Goal: Information Seeking & Learning: Find specific fact

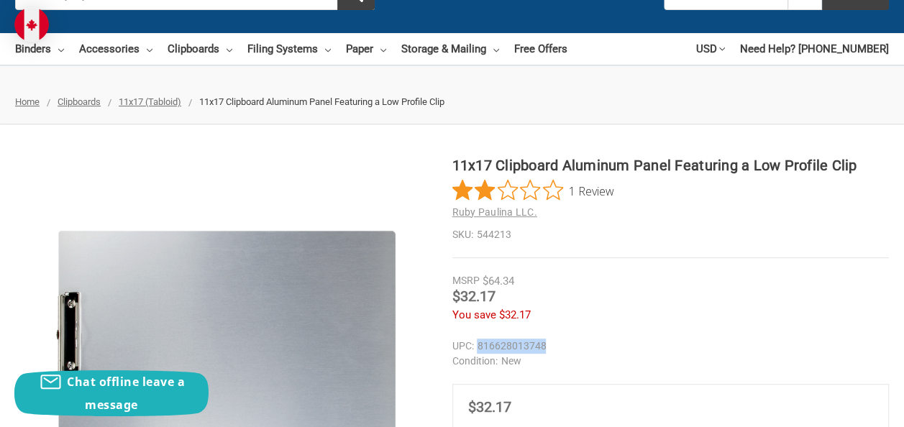
drag, startPoint x: 465, startPoint y: 331, endPoint x: 397, endPoint y: 322, distance: 68.2
click at [452, 339] on dd "816628013748" at bounding box center [670, 346] width 437 height 15
copy dd "816628013748"
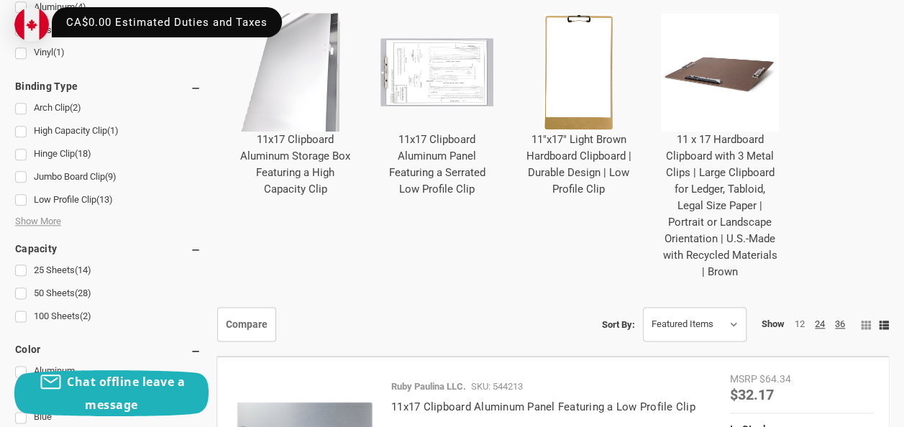
scroll to position [719, 0]
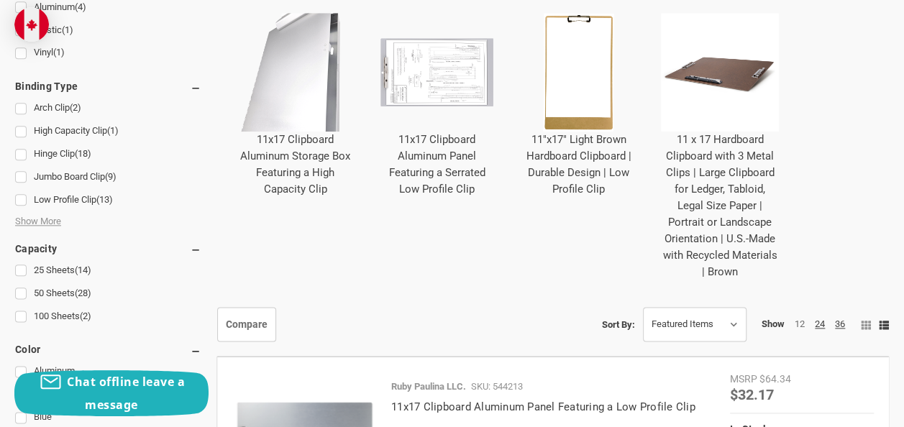
click at [347, 146] on link "11x17 Clipboard Aluminum Storage Box Featuring a High Capacity Clip" at bounding box center [295, 164] width 110 height 63
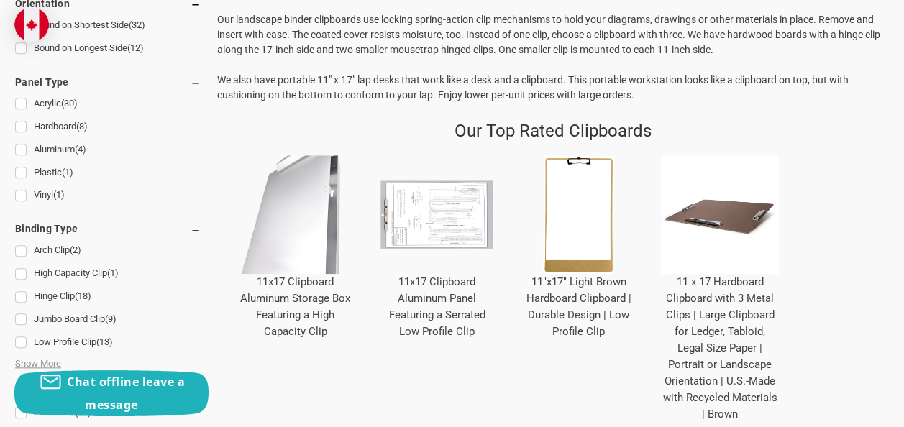
scroll to position [575, 0]
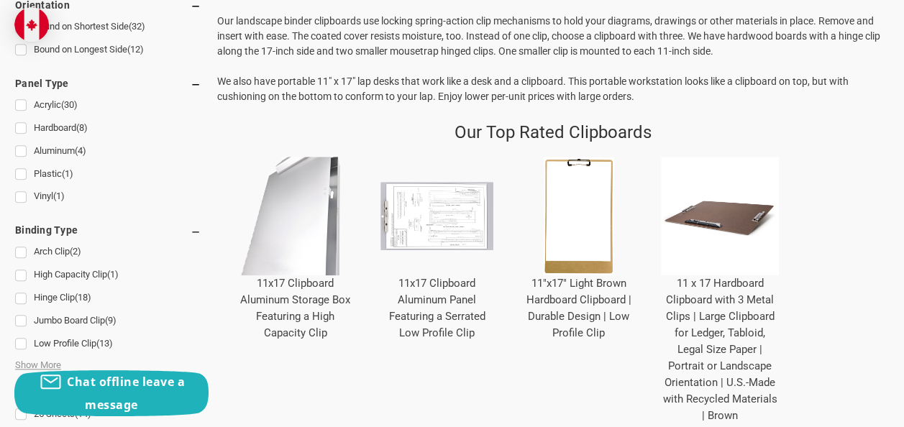
click at [350, 295] on link "11x17 Clipboard Aluminum Storage Box Featuring a High Capacity Clip" at bounding box center [295, 308] width 110 height 63
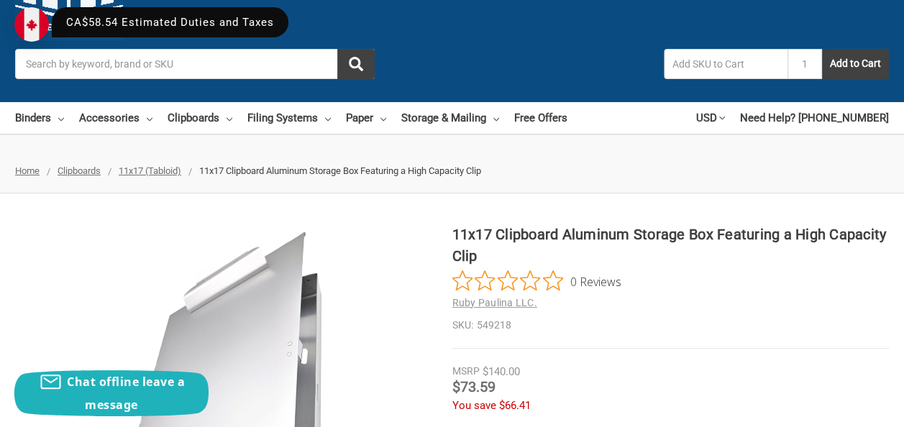
scroll to position [144, 0]
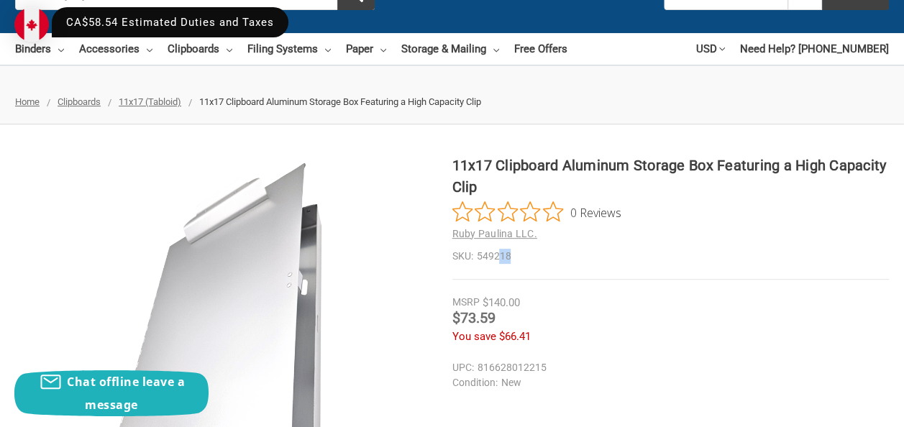
drag, startPoint x: 432, startPoint y: 216, endPoint x: 422, endPoint y: 216, distance: 10.1
click at [452, 249] on dd "549218" at bounding box center [670, 256] width 437 height 15
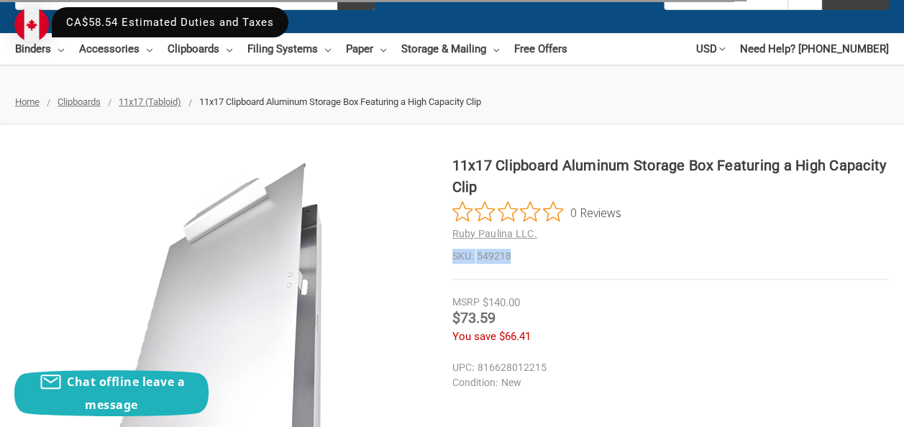
drag, startPoint x: 422, startPoint y: 216, endPoint x: 434, endPoint y: 224, distance: 14.6
click at [452, 224] on div "11x17 Clipboard Aluminum Storage Box Featuring a High Capacity Clip 0 Reviews R…" at bounding box center [670, 217] width 437 height 125
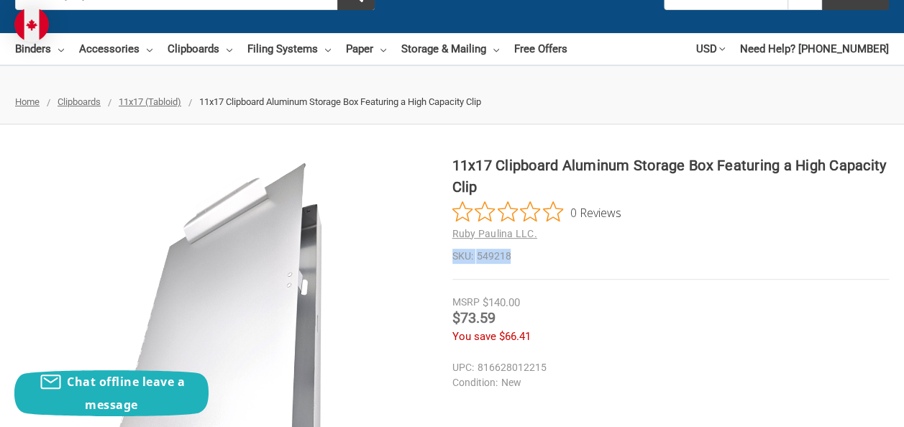
drag, startPoint x: 434, startPoint y: 224, endPoint x: 419, endPoint y: 213, distance: 18.6
copy dl "SKU: 549218"
